Goal: Task Accomplishment & Management: Manage account settings

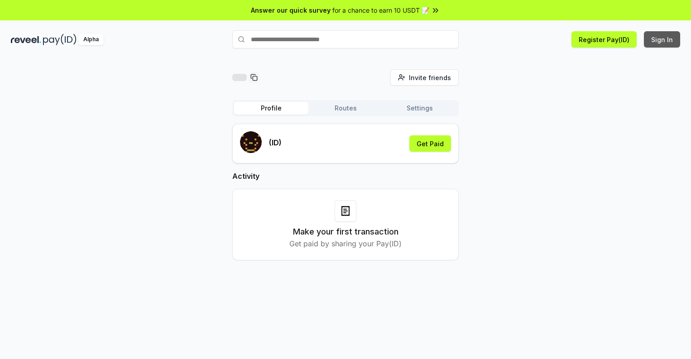
click at [663, 39] on button "Sign In" at bounding box center [662, 39] width 36 height 16
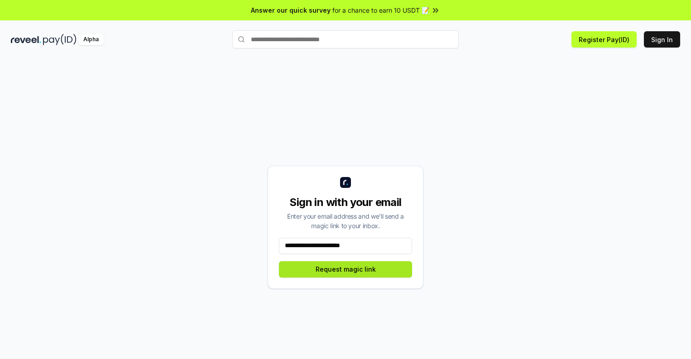
type input "**********"
click at [346, 269] on button "Request magic link" at bounding box center [345, 269] width 133 height 16
